Goal: Task Accomplishment & Management: Manage account settings

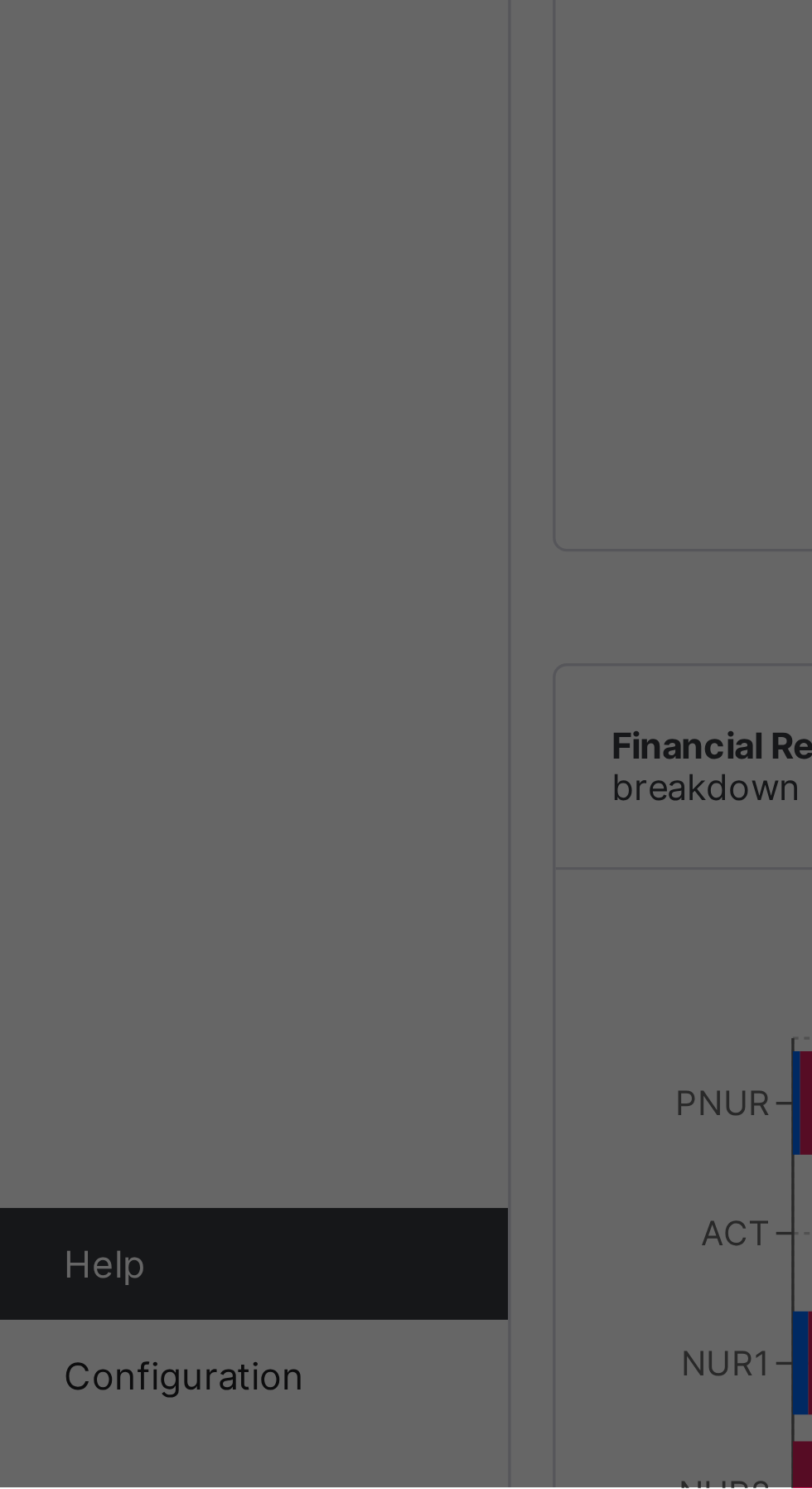
click at [128, 1248] on div "× How likely are you to recommend SAFSIMS to other schools? 0 1 2 3 4 5 6 7 8 9…" at bounding box center [406, 744] width 812 height 1489
click at [152, 1336] on div "× How likely are you to recommend SAFSIMS to other schools? 0 1 2 3 4 5 6 7 8 9…" at bounding box center [406, 744] width 812 height 1489
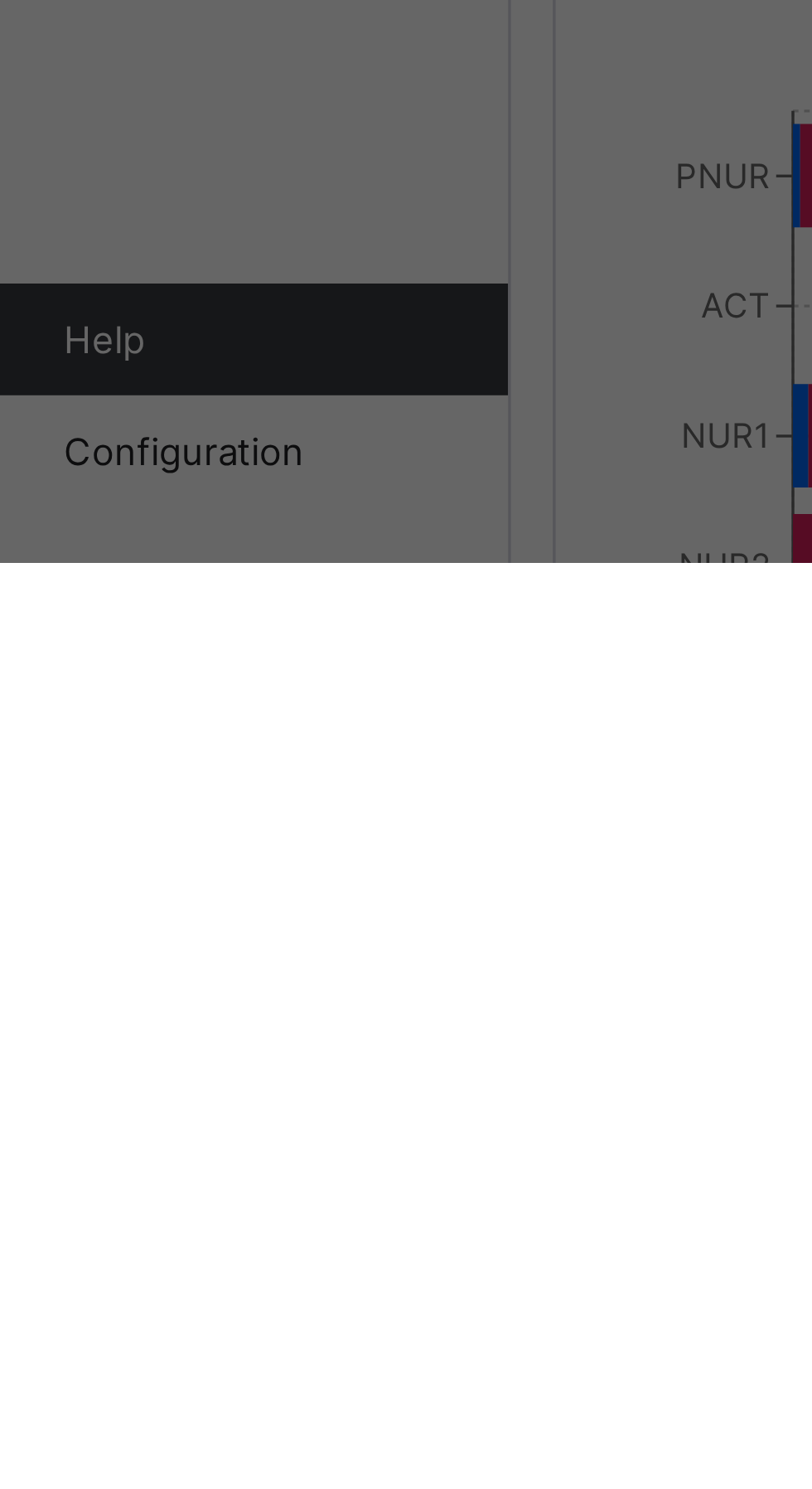
scroll to position [1, 0]
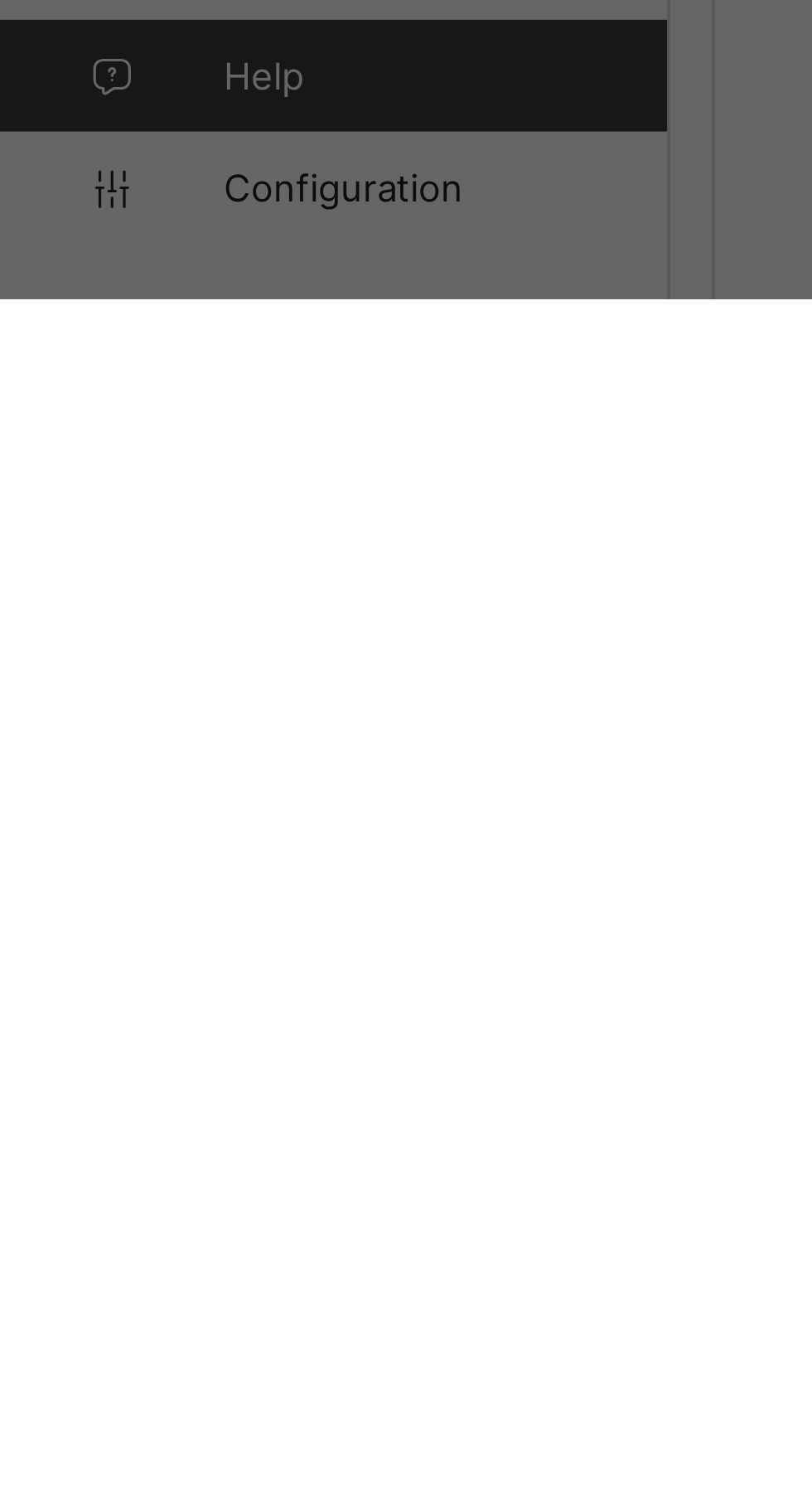
click at [108, 1488] on div "× How likely are you to recommend SAFSIMS to other schools? 0 1 2 3 4 5 6 7 8 9…" at bounding box center [406, 744] width 812 height 1489
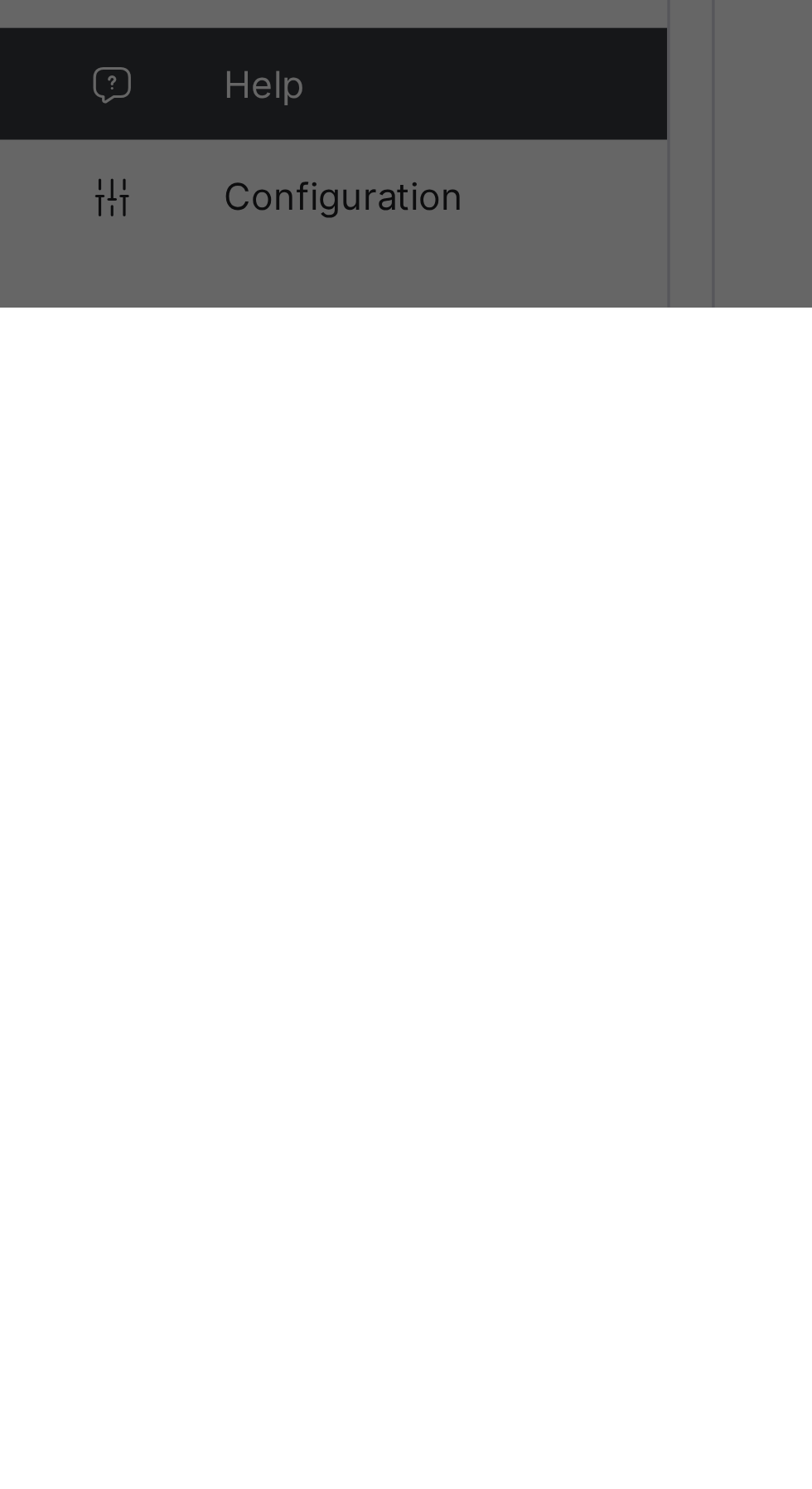
scroll to position [109, 0]
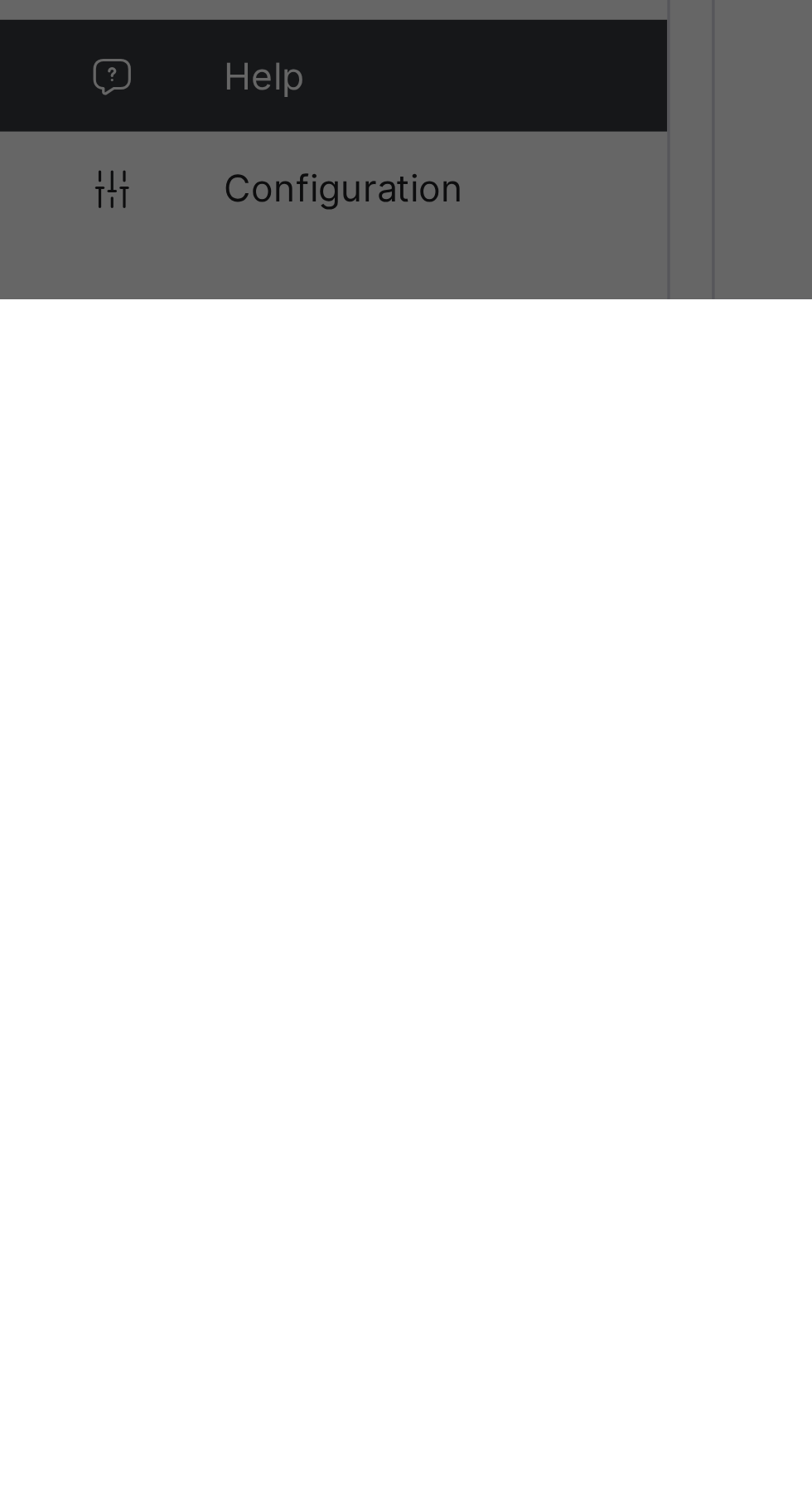
click at [116, 1488] on div "× How likely are you to recommend SAFSIMS to other schools? 0 1 2 3 4 5 6 7 8 9…" at bounding box center [406, 744] width 812 height 1489
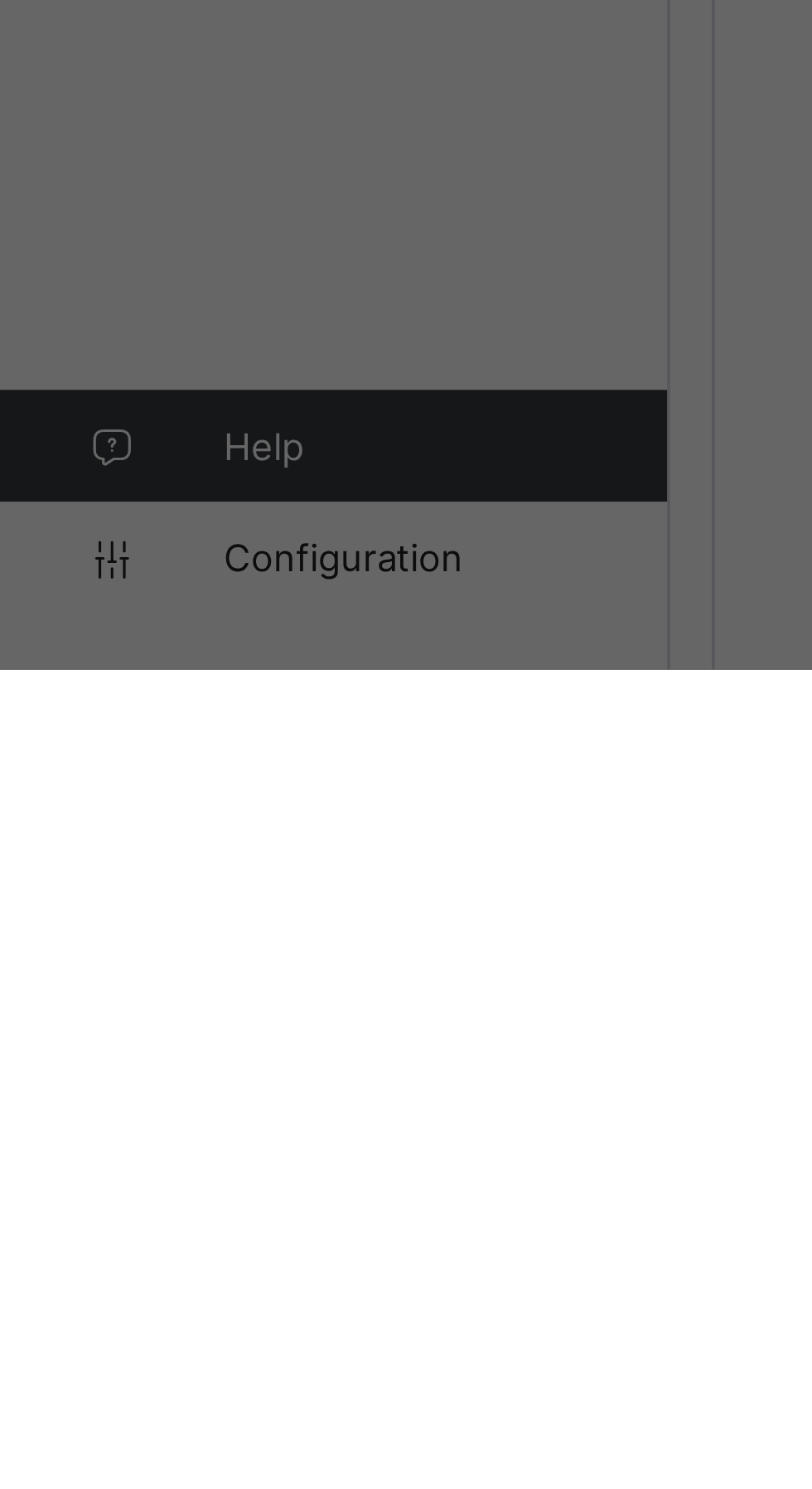
click at [101, 1488] on div "× How likely are you to recommend SAFSIMS to other schools? 0 1 2 3 4 5 6 7 8 9…" at bounding box center [406, 744] width 812 height 1489
click at [108, 1488] on div "× How likely are you to recommend SAFSIMS to other schools? 0 1 2 3 4 5 6 7 8 9…" at bounding box center [406, 744] width 812 height 1489
click at [126, 1426] on div "× How likely are you to recommend SAFSIMS to other schools? 0 1 2 3 4 5 6 7 8 9…" at bounding box center [406, 744] width 812 height 1489
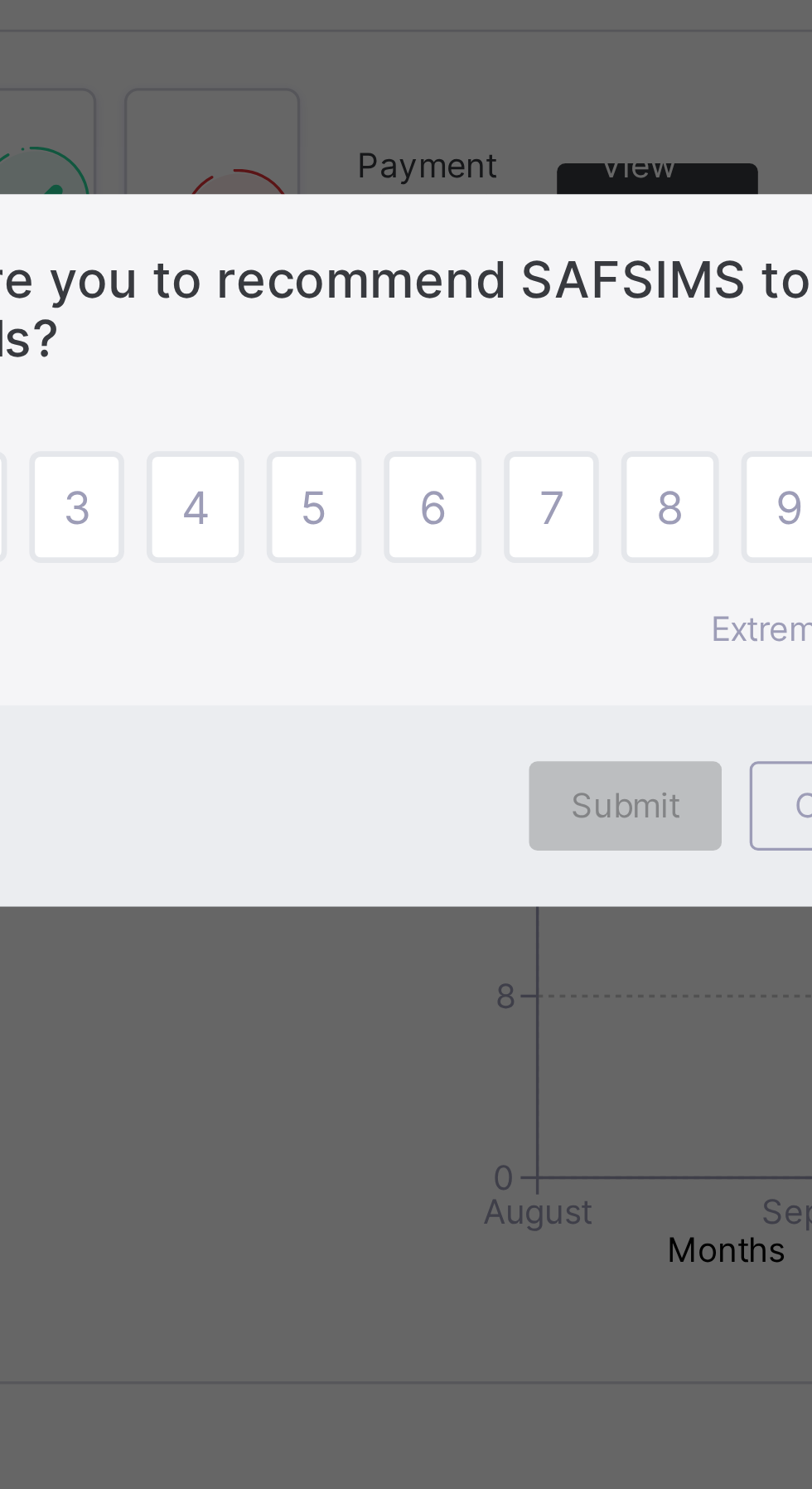
click at [421, 749] on div "5" at bounding box center [406, 732] width 29 height 33
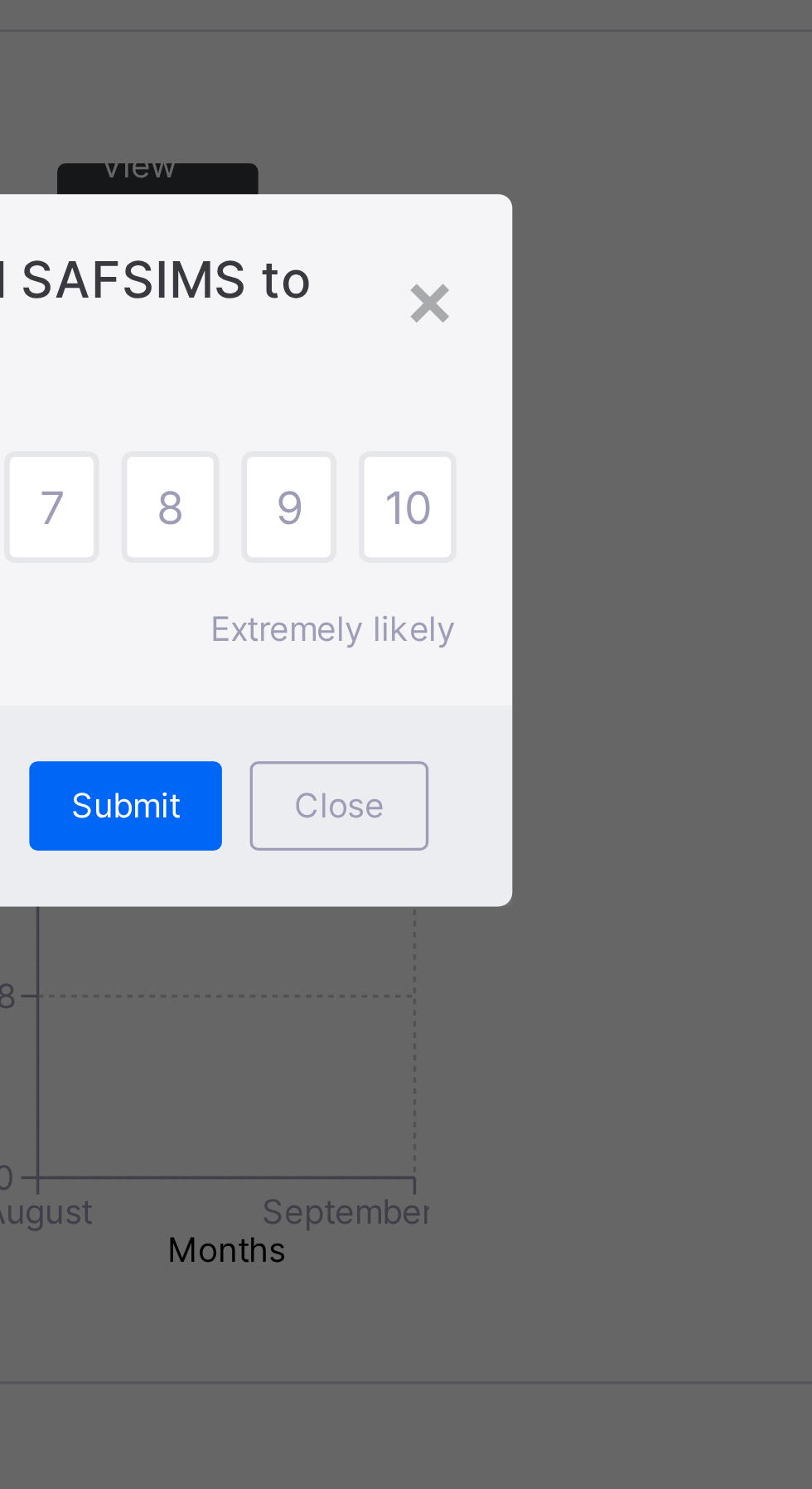
click at [480, 740] on span "7" at bounding box center [477, 732] width 7 height 16
click at [515, 827] on span "Submit" at bounding box center [498, 821] width 32 height 13
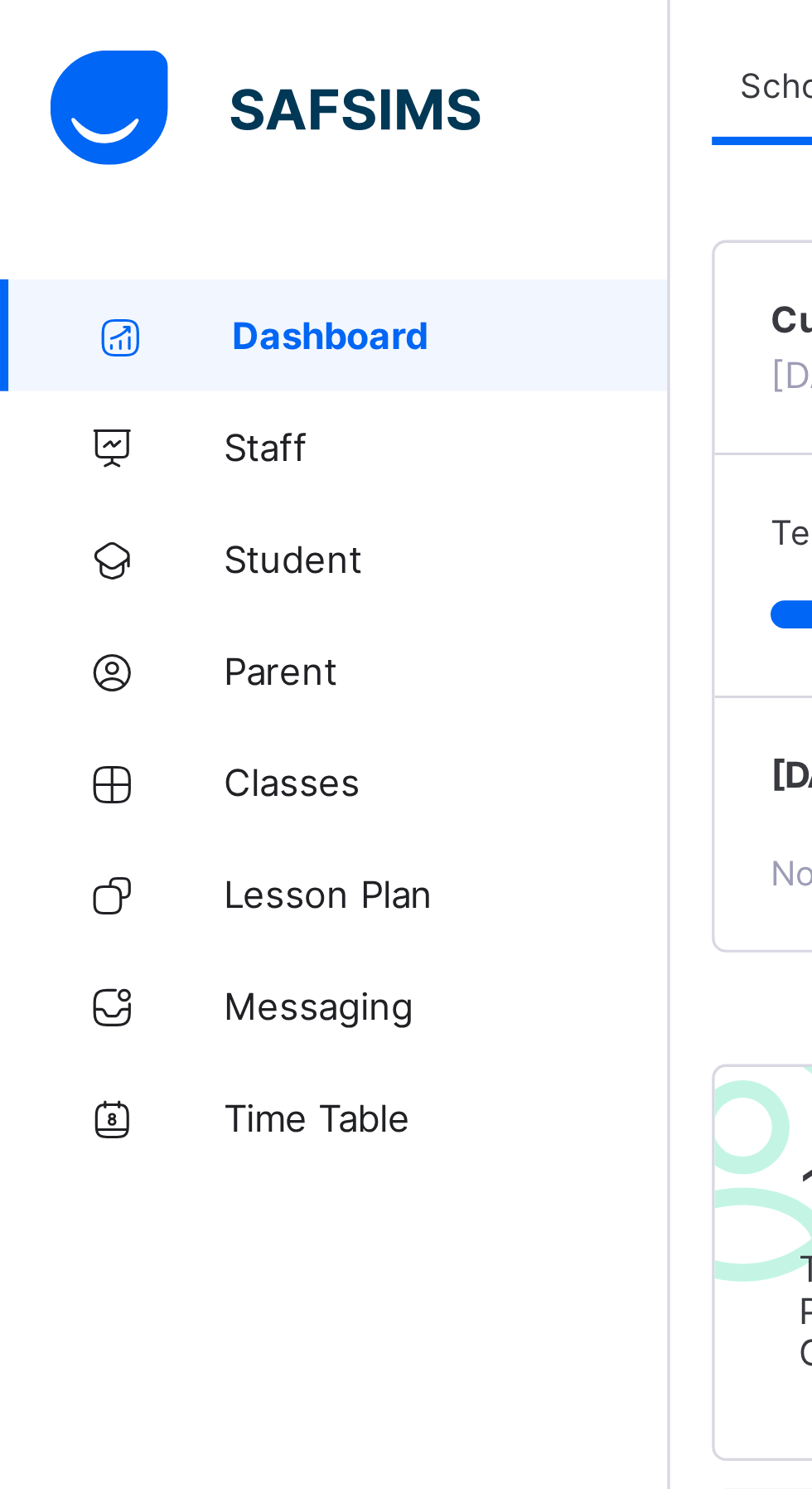
scroll to position [78, 0]
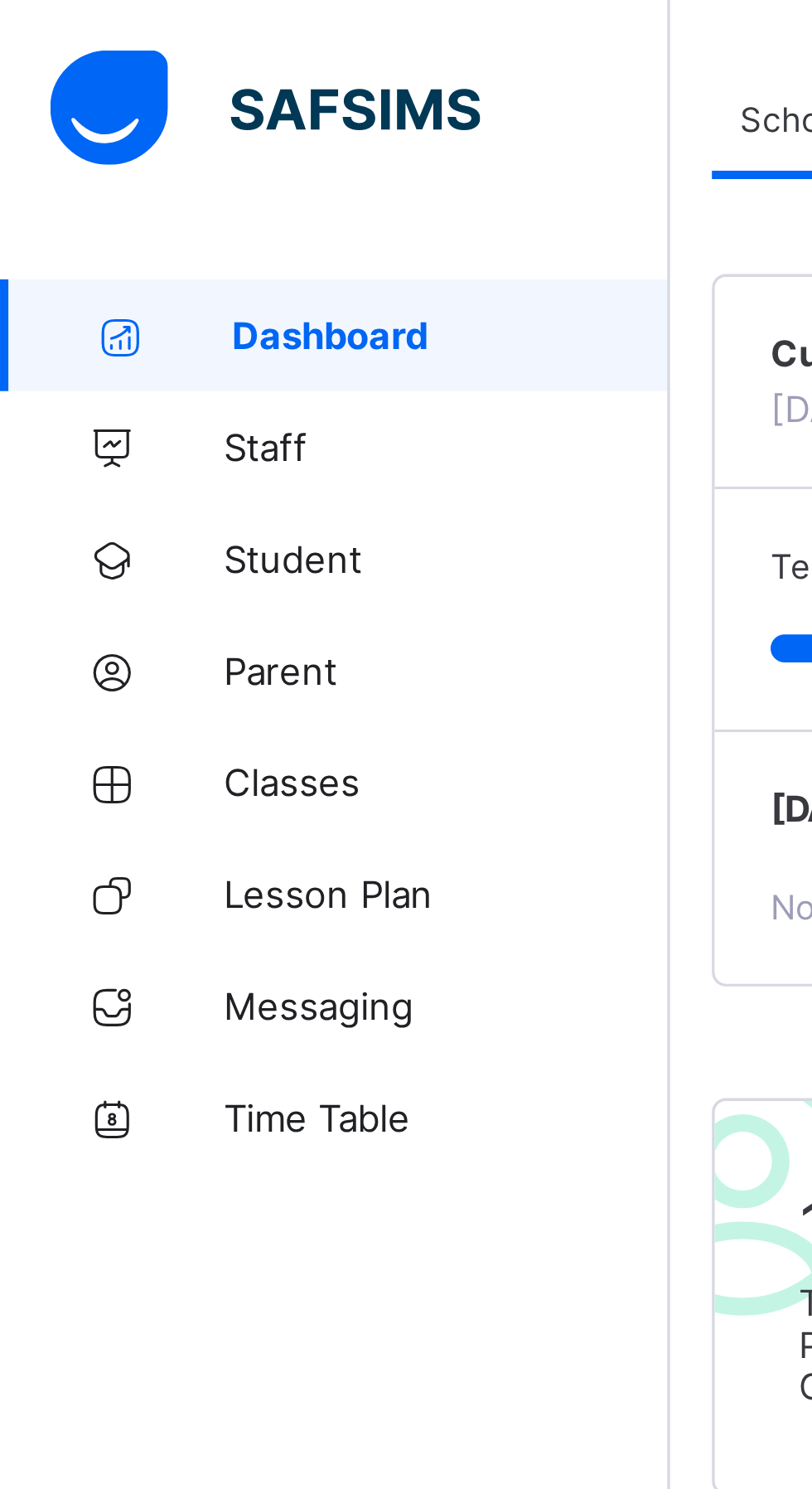
click at [83, 165] on span "Student" at bounding box center [133, 166] width 133 height 14
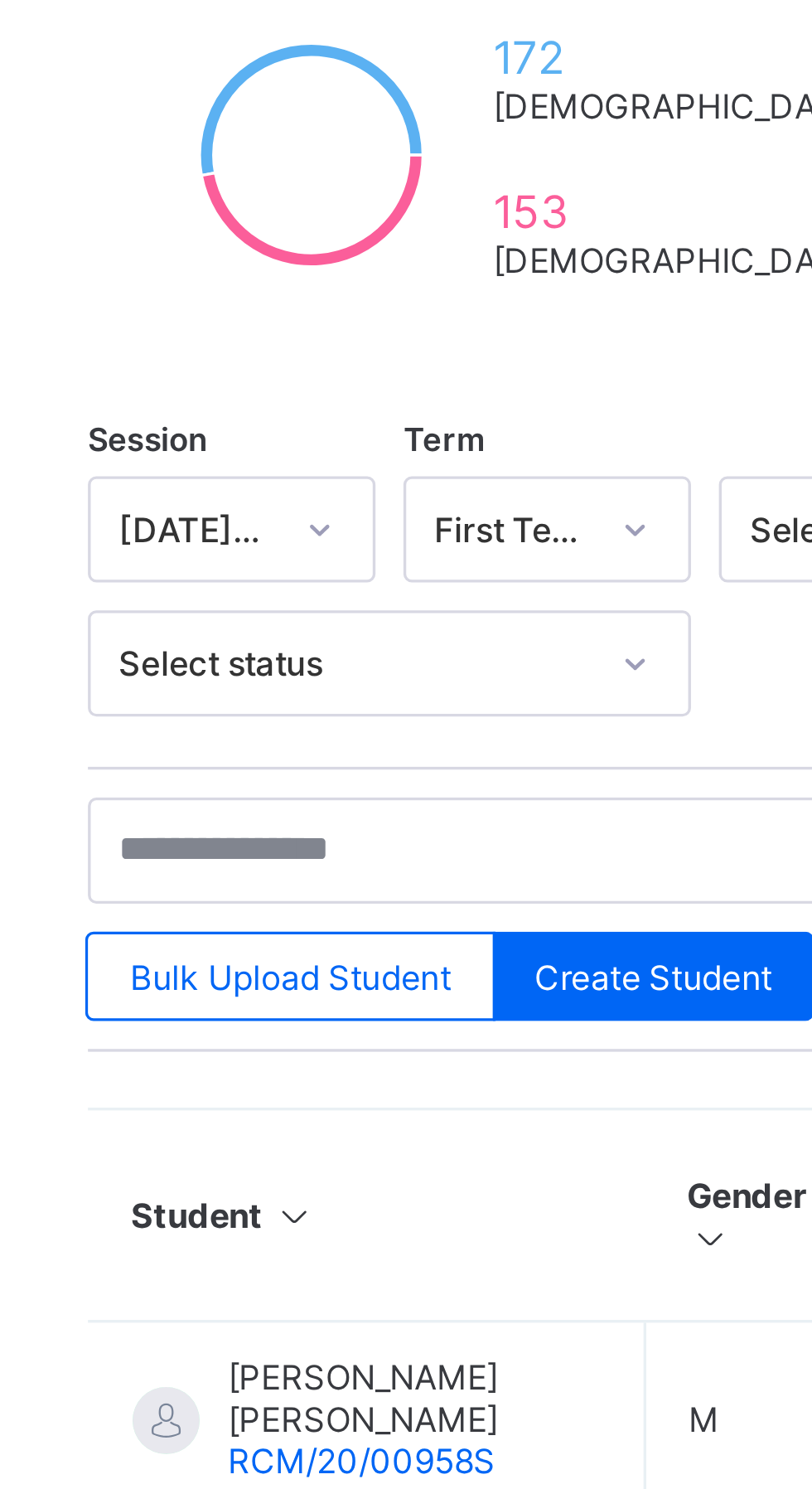
click at [394, 592] on span "Create Student" at bounding box center [396, 597] width 70 height 13
select select "**"
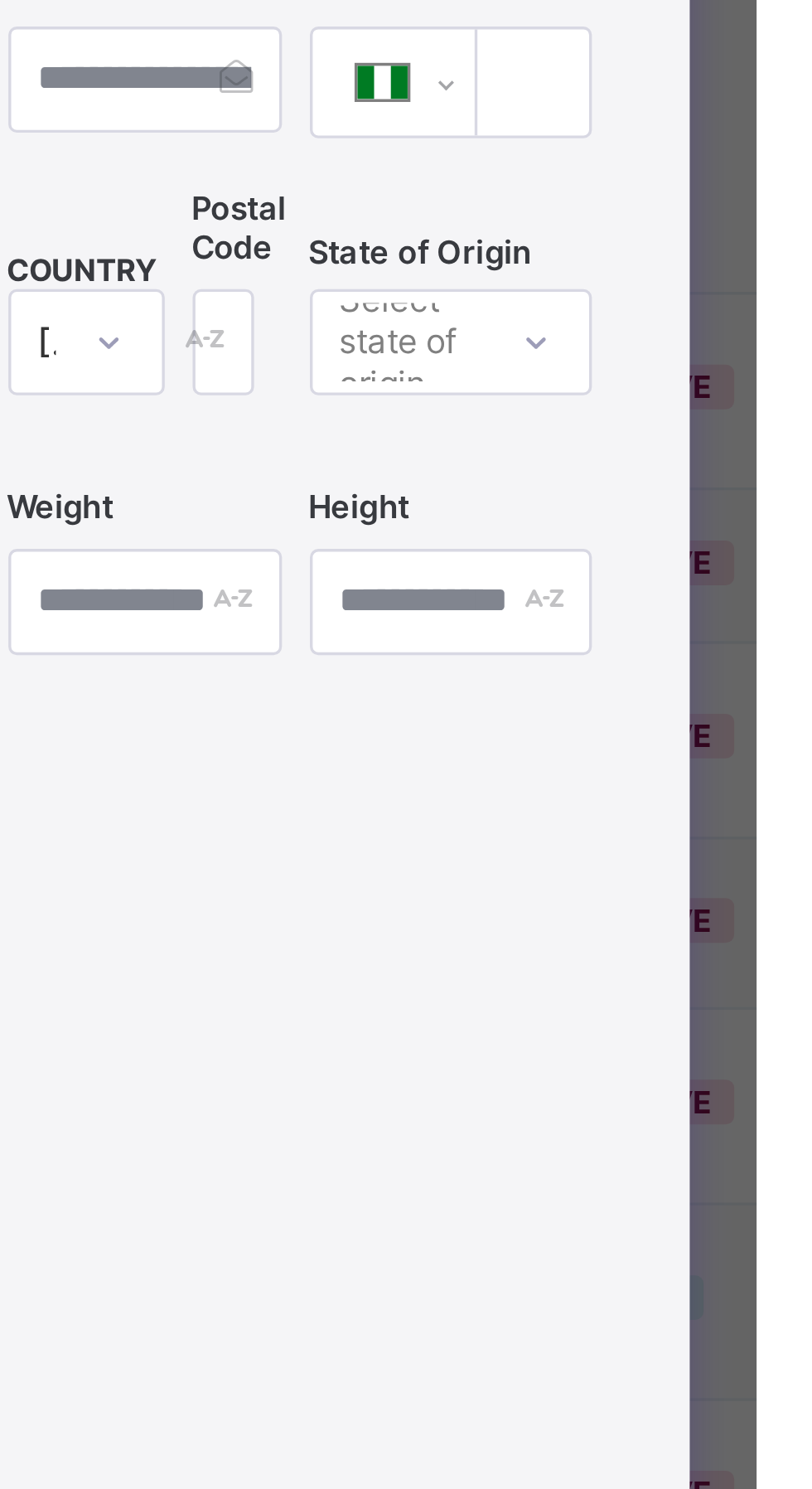
click at [736, 652] on input "****" at bounding box center [743, 636] width 20 height 32
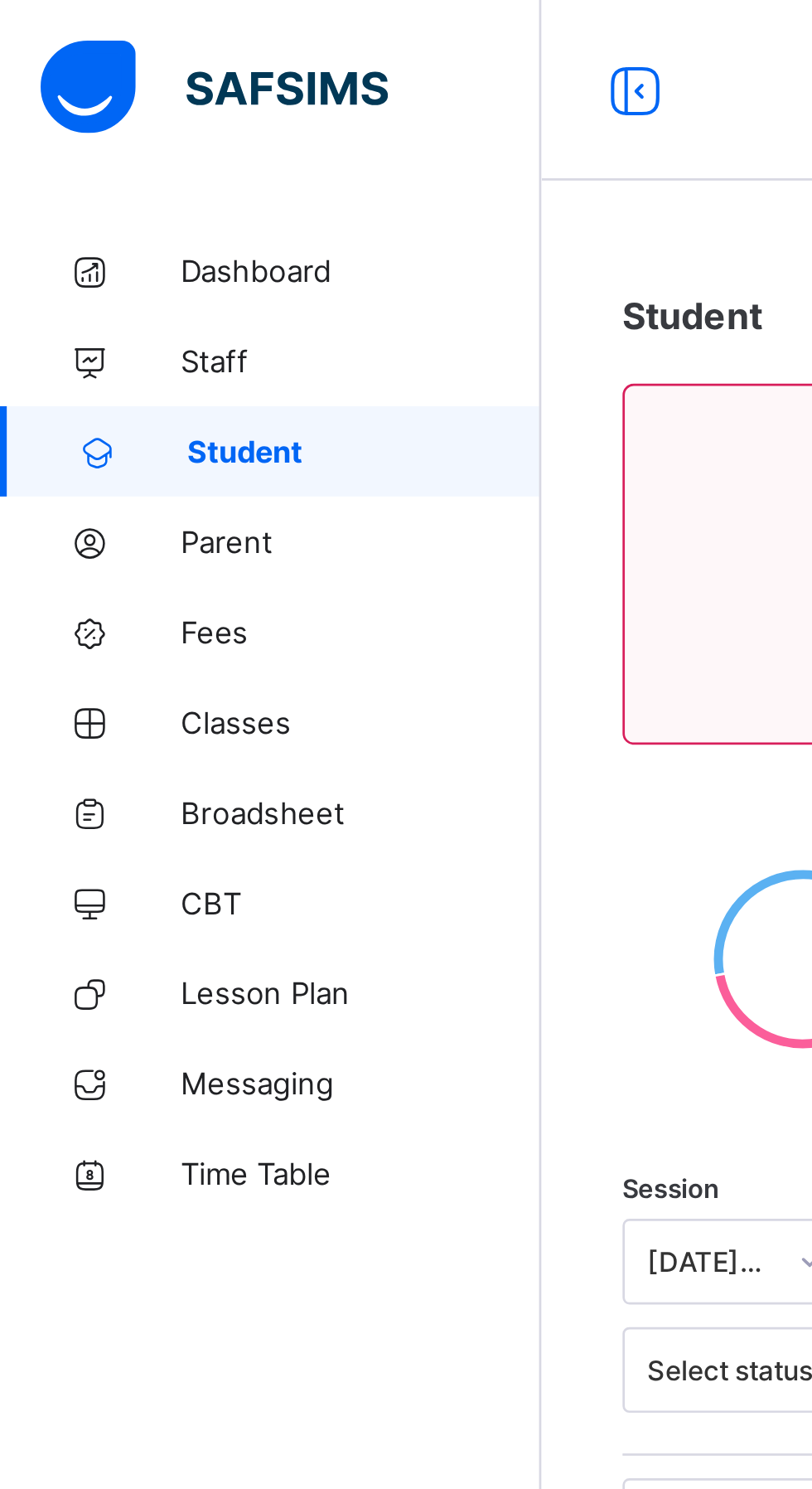
click at [90, 225] on span "Fees" at bounding box center [133, 232] width 133 height 14
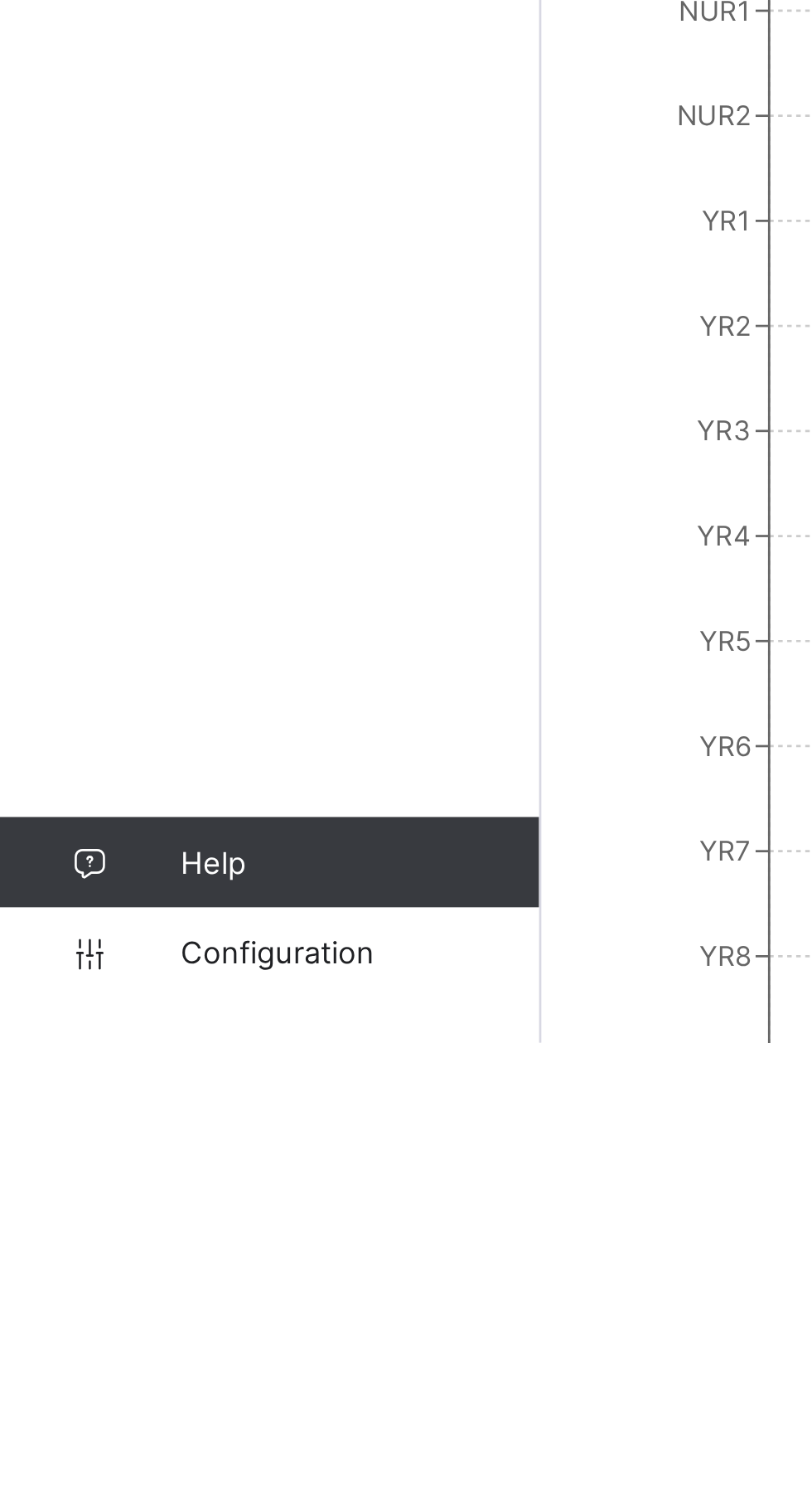
click at [115, 1463] on span "Configuration" at bounding box center [132, 1456] width 132 height 14
click at [83, 1463] on span "Configuration" at bounding box center [132, 1456] width 132 height 14
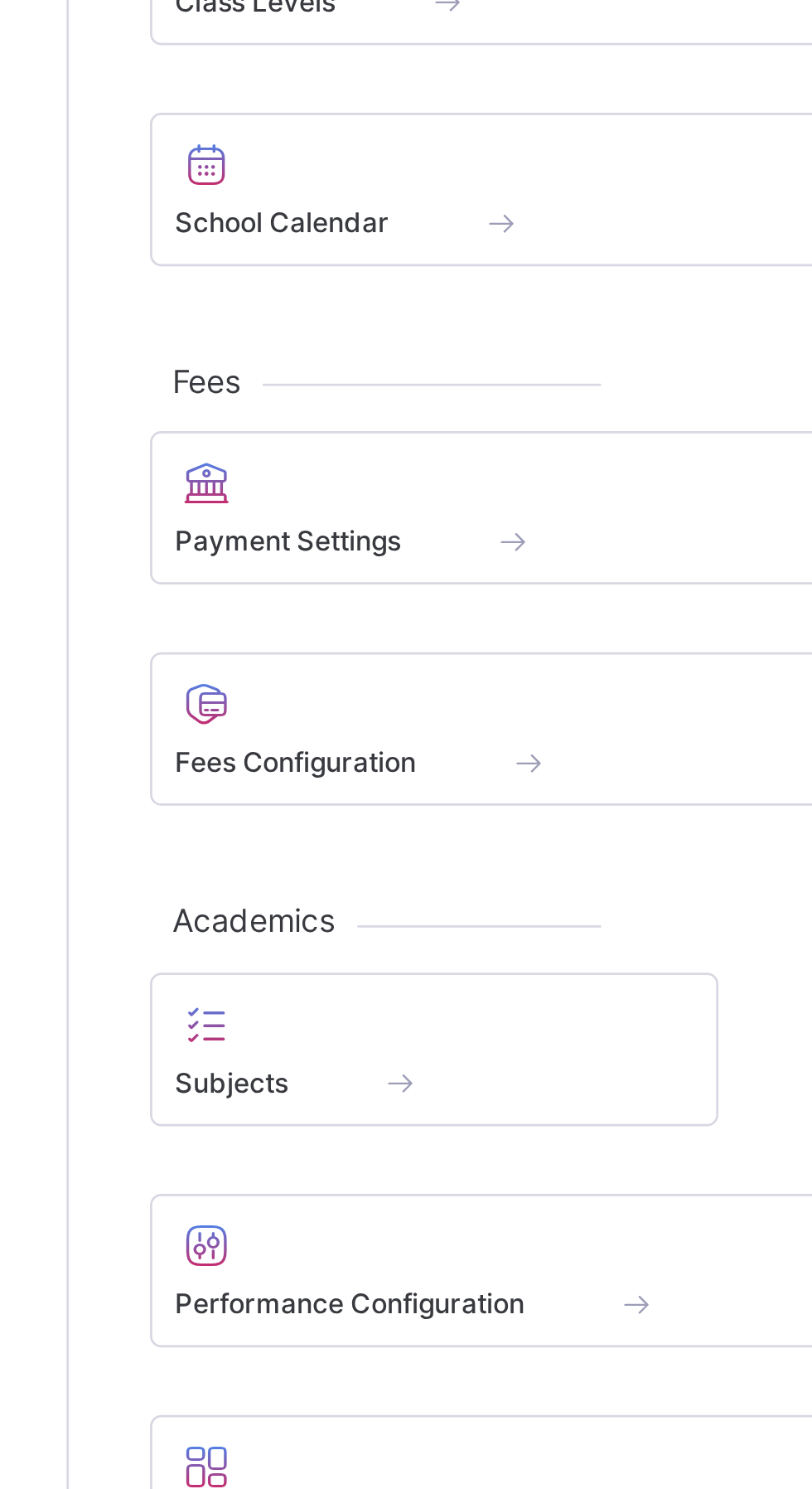
click at [310, 606] on div at bounding box center [404, 596] width 333 height 20
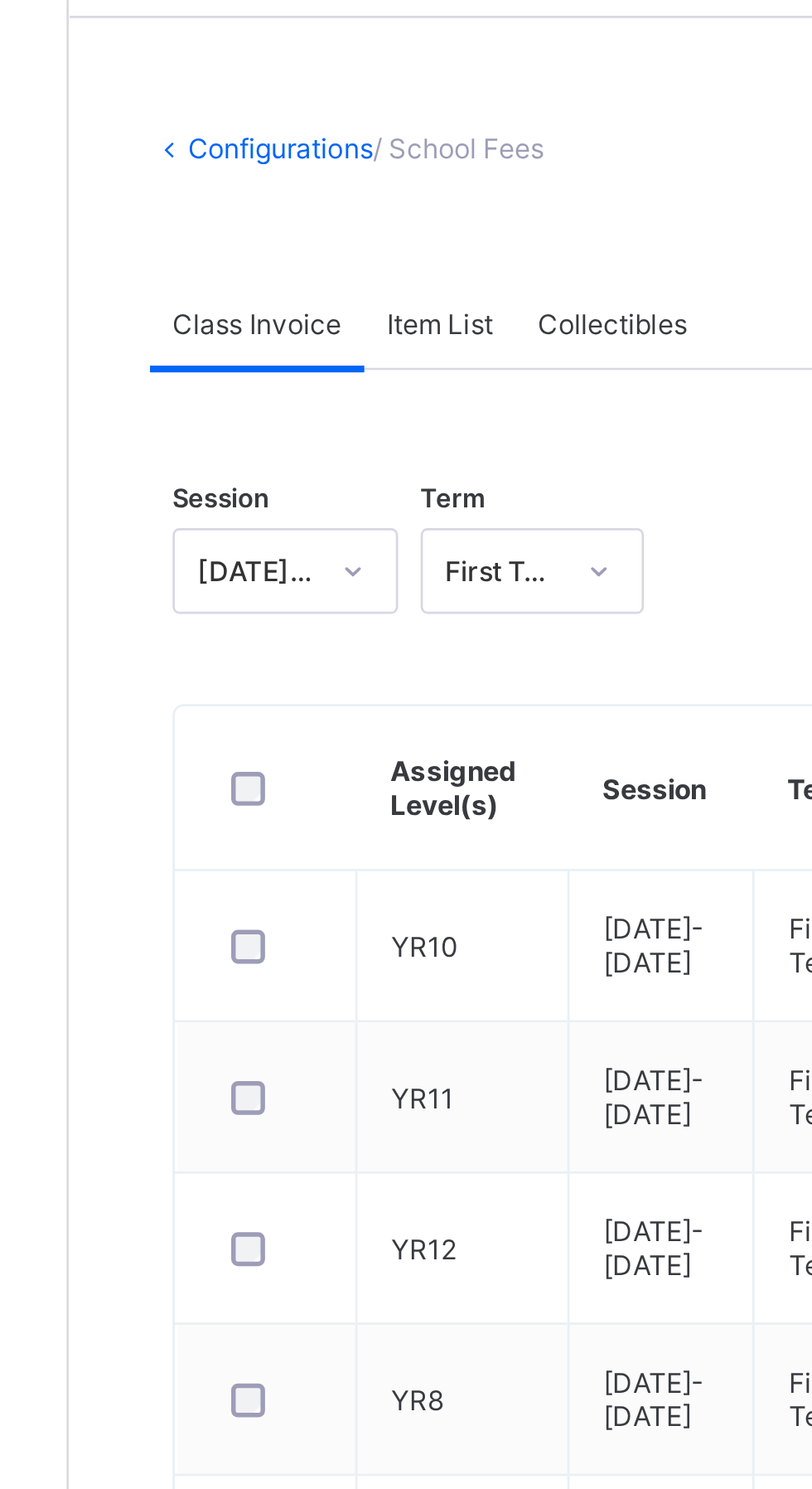
click at [407, 182] on span "Collectibles" at bounding box center [398, 179] width 55 height 13
